Goal: Use online tool/utility: Utilize a website feature to perform a specific function

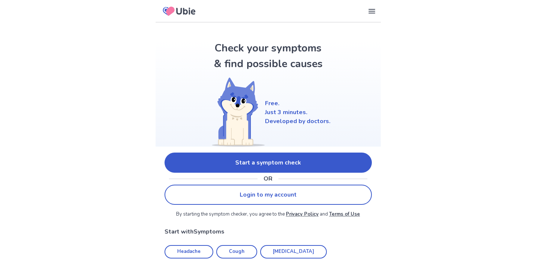
click at [274, 159] on link "Start a symptom check" at bounding box center [268, 162] width 207 height 20
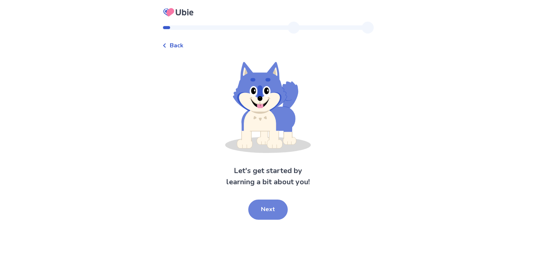
click at [266, 215] on button "Next" at bounding box center [267, 209] width 39 height 20
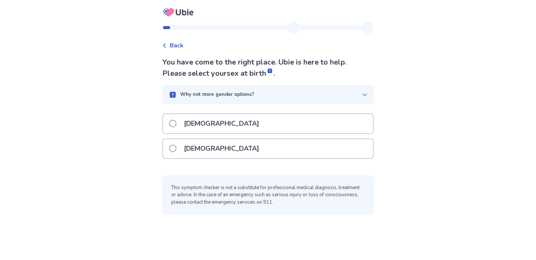
click at [228, 123] on div "[DEMOGRAPHIC_DATA]" at bounding box center [268, 123] width 210 height 19
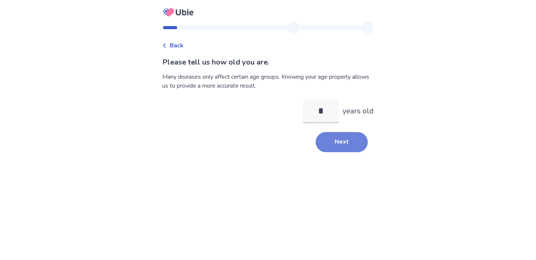
type input "*"
click at [334, 140] on button "Next" at bounding box center [342, 142] width 52 height 20
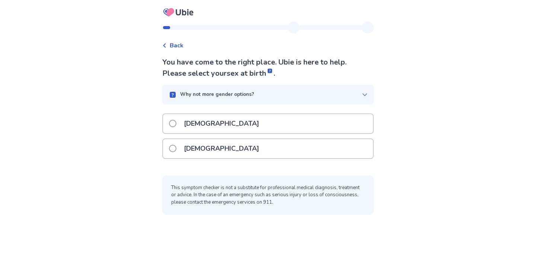
click at [202, 145] on p "[DEMOGRAPHIC_DATA]" at bounding box center [222, 148] width 84 height 19
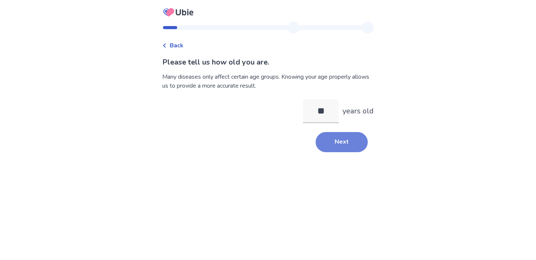
type input "**"
click at [350, 139] on button "Next" at bounding box center [342, 142] width 52 height 20
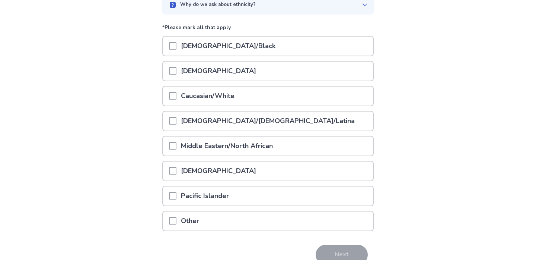
scroll to position [80, 0]
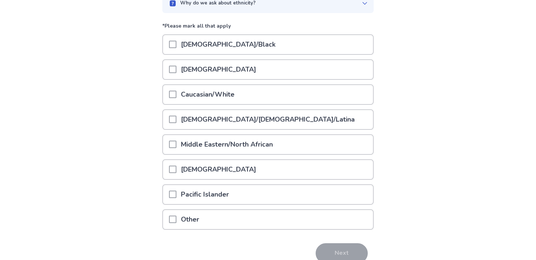
click at [229, 92] on p "Caucasian/White" at bounding box center [208, 94] width 63 height 19
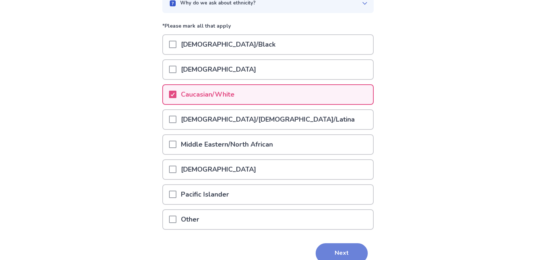
click at [355, 252] on button "Next" at bounding box center [342, 253] width 52 height 20
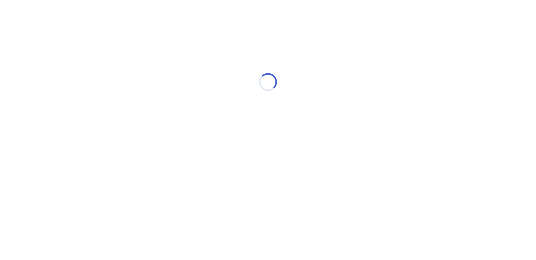
scroll to position [0, 0]
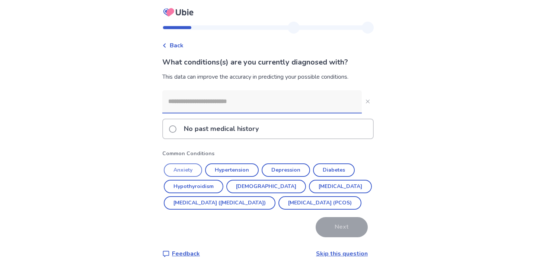
click at [196, 165] on button "Anxiety" at bounding box center [183, 169] width 38 height 13
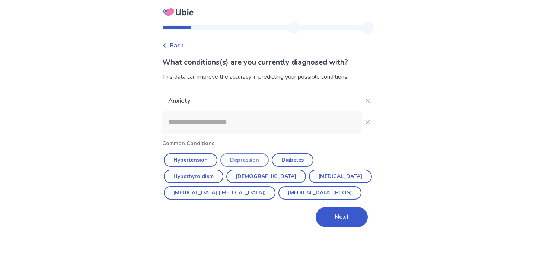
click at [233, 161] on button "Depression" at bounding box center [245, 159] width 48 height 13
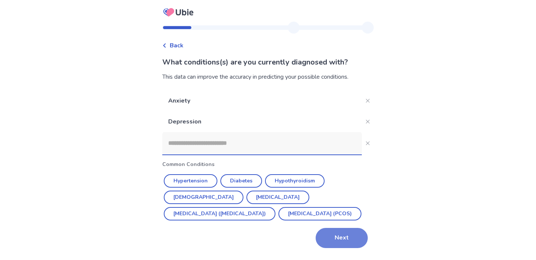
click at [333, 235] on button "Next" at bounding box center [342, 238] width 52 height 20
